Goal: Task Accomplishment & Management: Complete application form

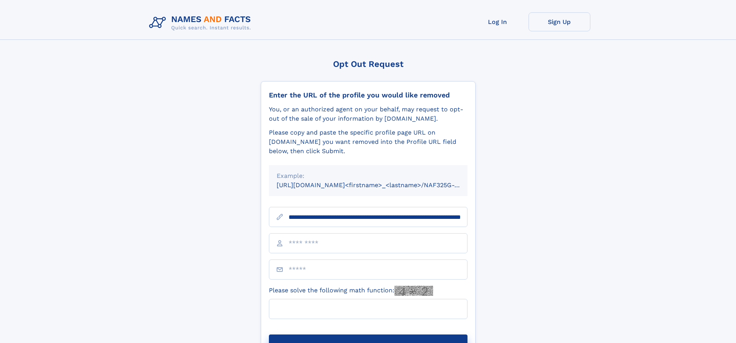
scroll to position [0, 85]
type input "**********"
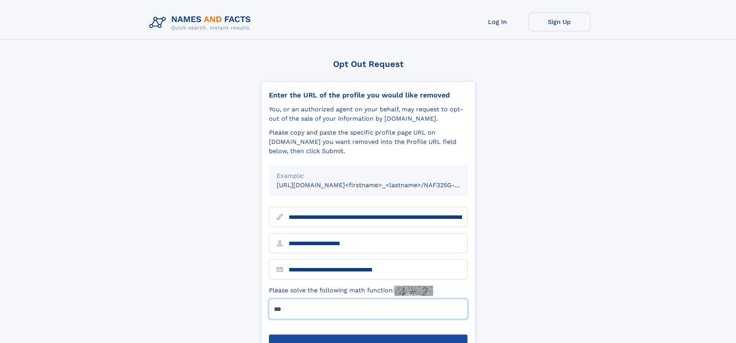
type input "***"
click at [368, 334] on button "Submit Opt Out Request" at bounding box center [368, 346] width 199 height 25
